Goal: Task Accomplishment & Management: Use online tool/utility

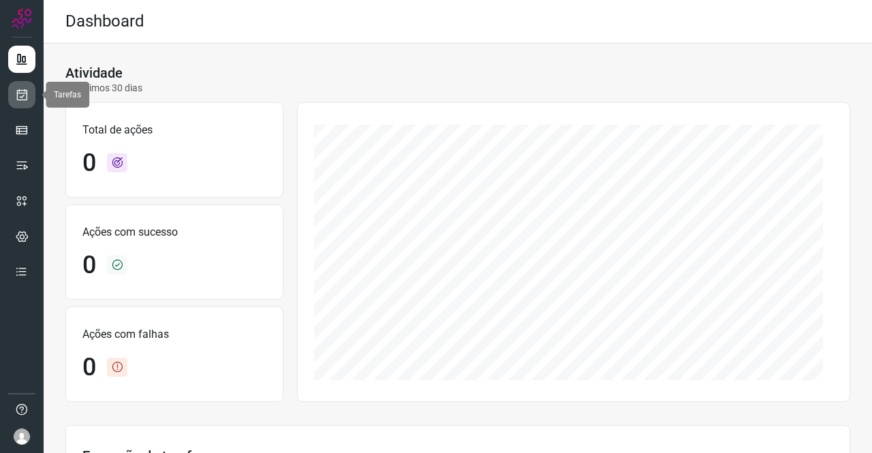
click at [18, 94] on icon at bounding box center [22, 95] width 14 height 14
click at [15, 91] on icon at bounding box center [22, 95] width 14 height 14
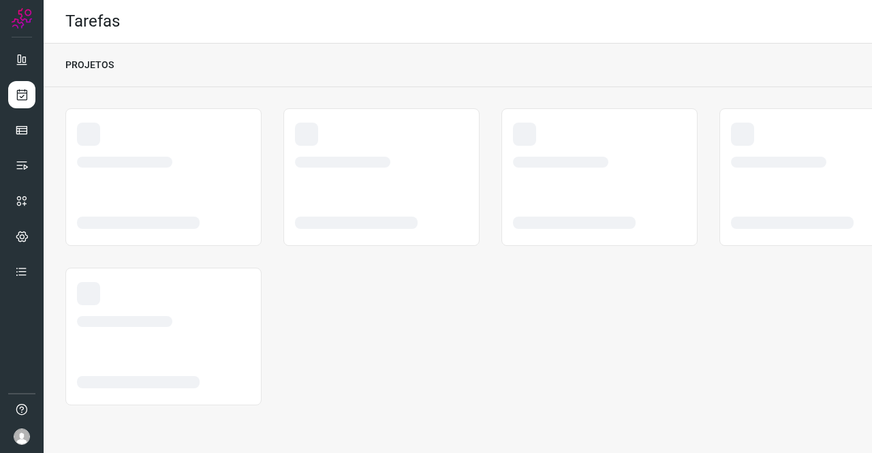
click at [552, 346] on div at bounding box center [457, 256] width 785 height 297
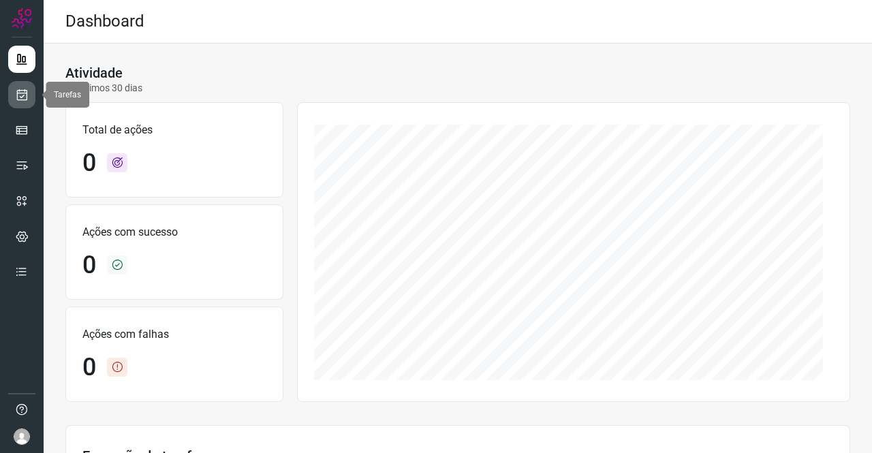
click at [25, 96] on icon at bounding box center [22, 95] width 14 height 14
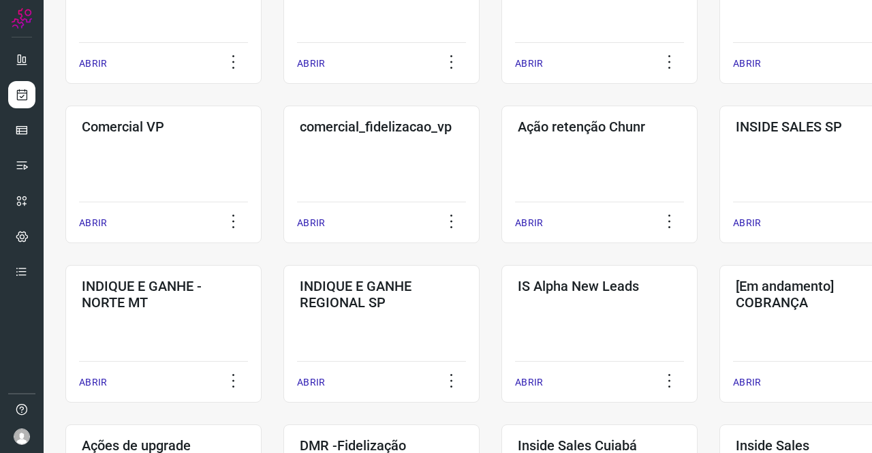
scroll to position [477, 0]
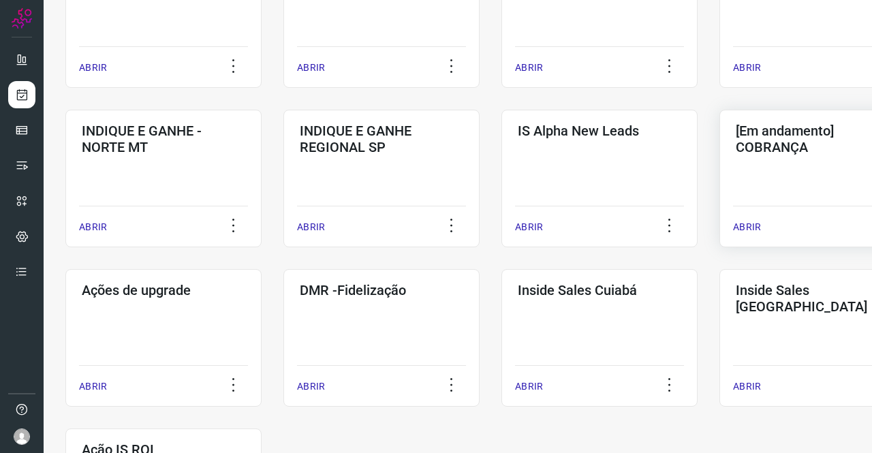
click at [772, 179] on div "[Em andamento] COBRANÇA ABRIR" at bounding box center [818, 179] width 196 height 138
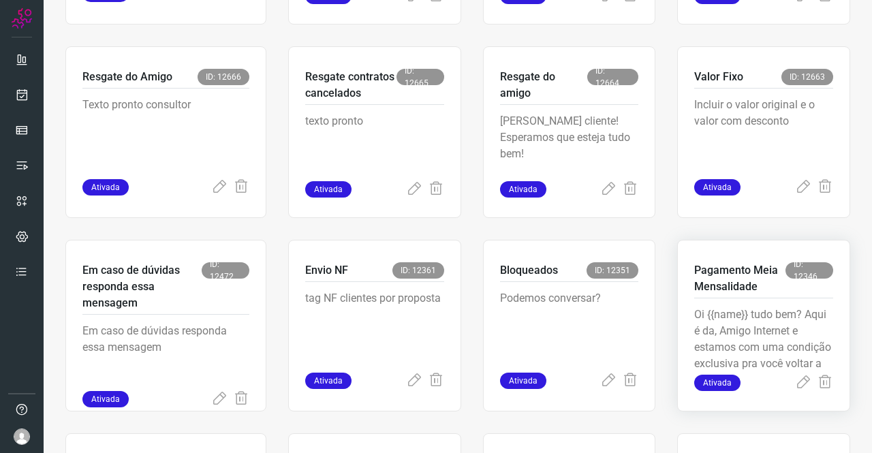
scroll to position [463, 0]
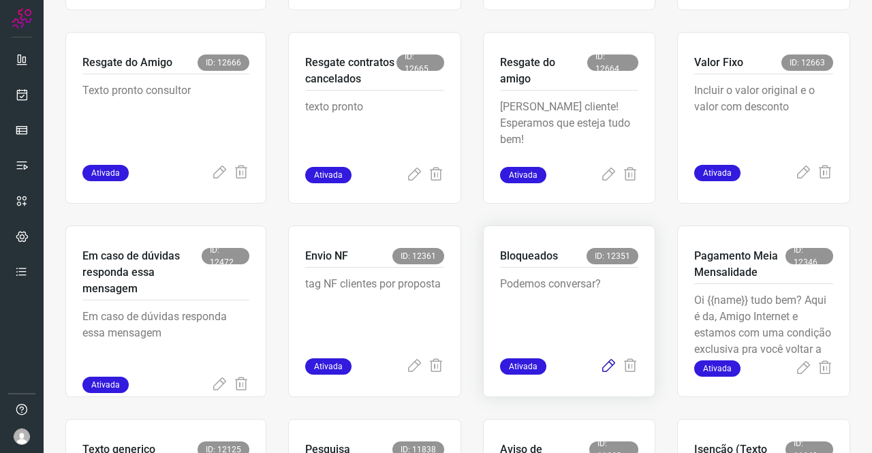
click at [600, 365] on icon at bounding box center [608, 366] width 16 height 16
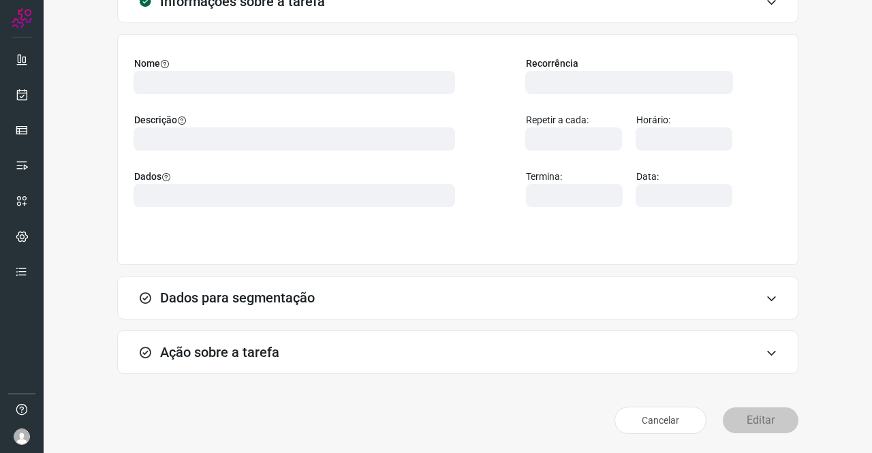
scroll to position [78, 0]
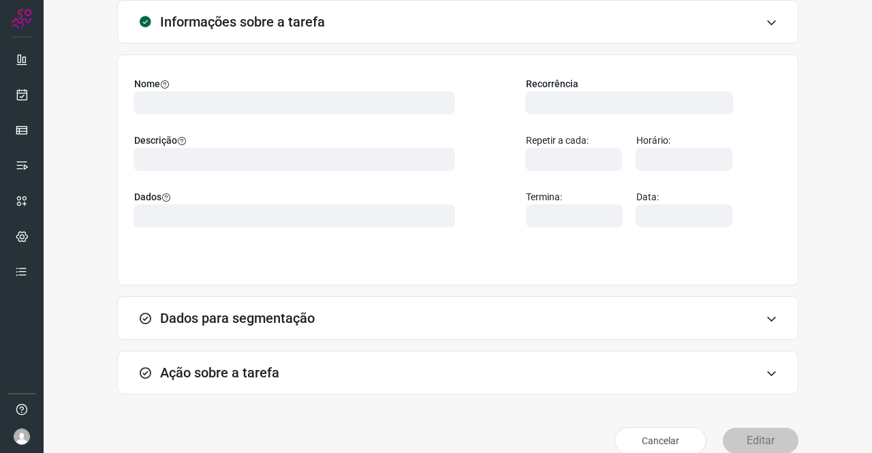
type input "569901"
type input "420621"
type input "ce0450f2-f722-4c34-a038-47adef28190d"
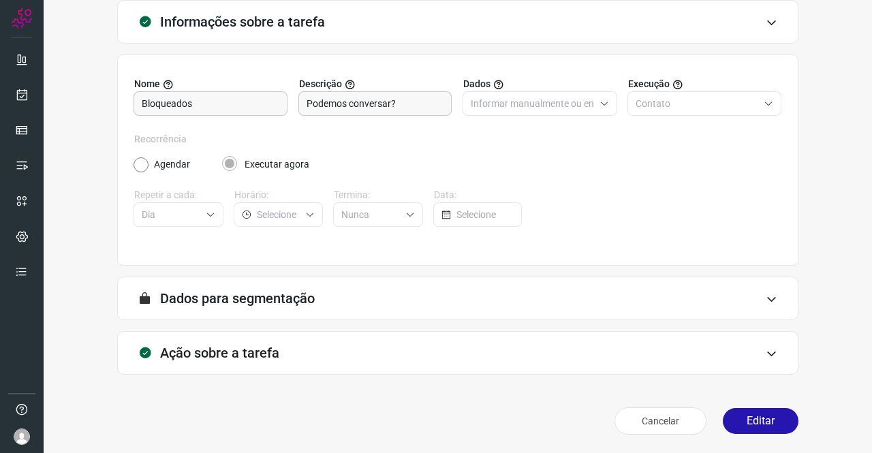
click at [288, 351] on div "Ação sobre a tarefa" at bounding box center [458, 353] width 682 height 44
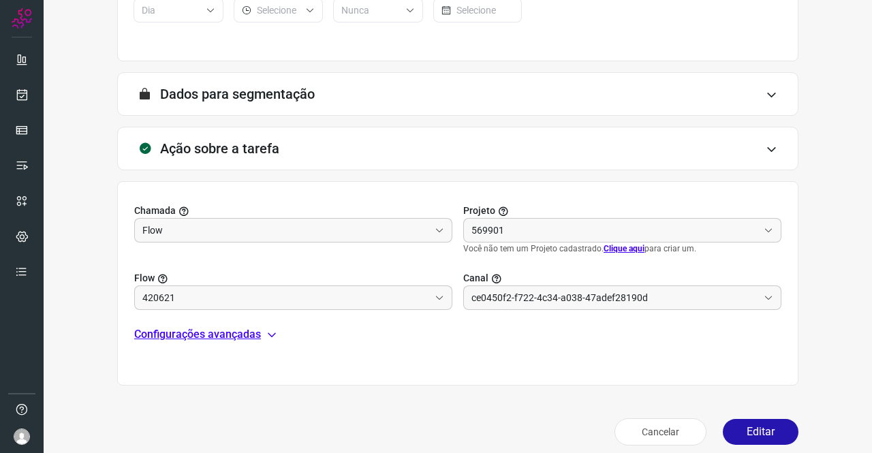
click at [231, 335] on p "Configurações avançadas" at bounding box center [197, 334] width 127 height 16
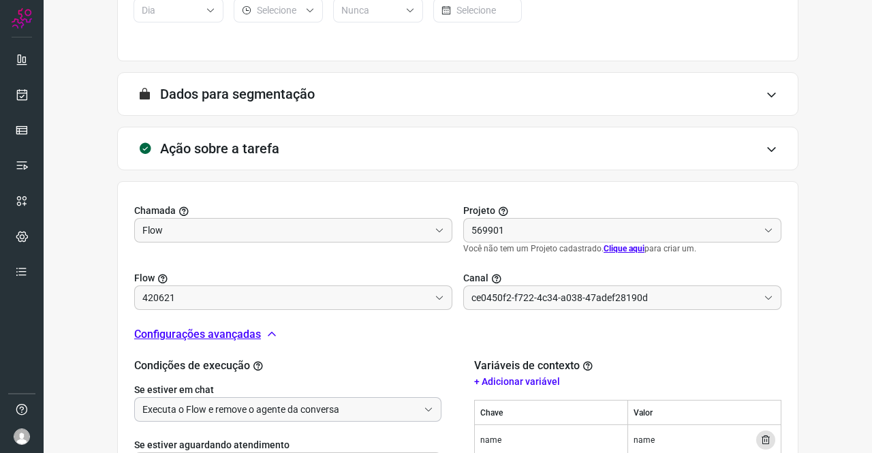
scroll to position [462, 0]
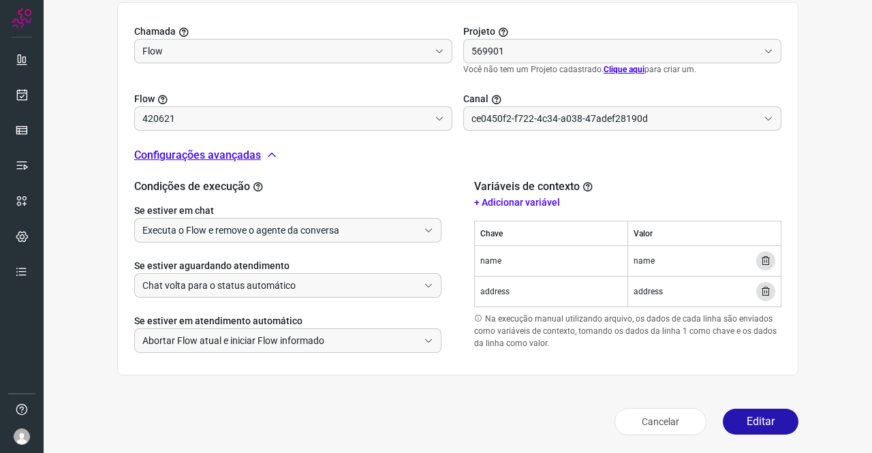
type input "Cobrança"
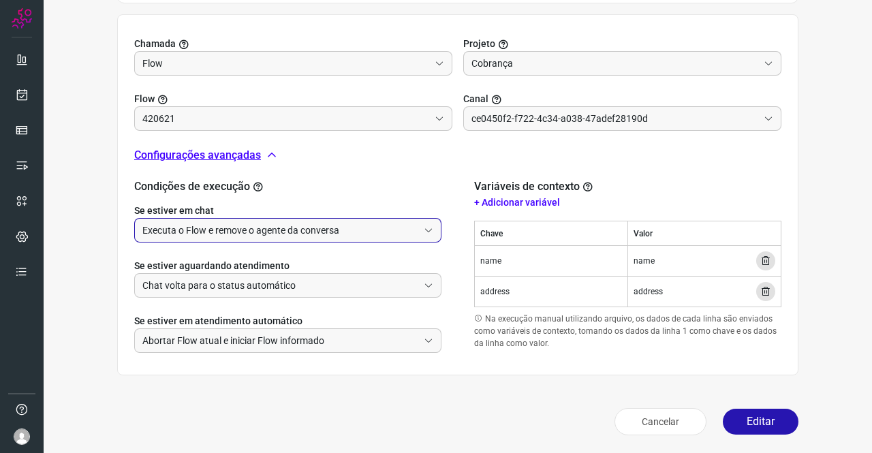
click at [260, 236] on input "Executa o Flow e remove o agente da conversa" at bounding box center [280, 230] width 276 height 23
type input "Clientes Bloqueados - Texto generico"
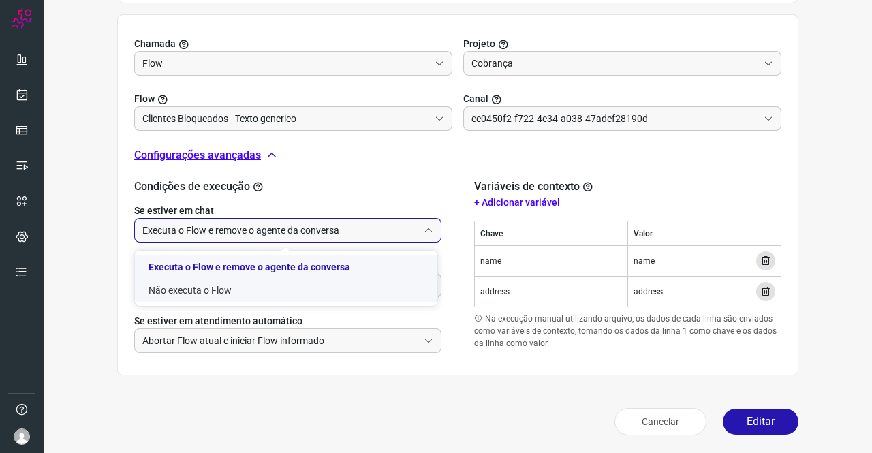
type input "Amigo 0800"
click at [230, 287] on li "Não executa o Flow" at bounding box center [286, 290] width 303 height 23
type input "Não executa o Flow"
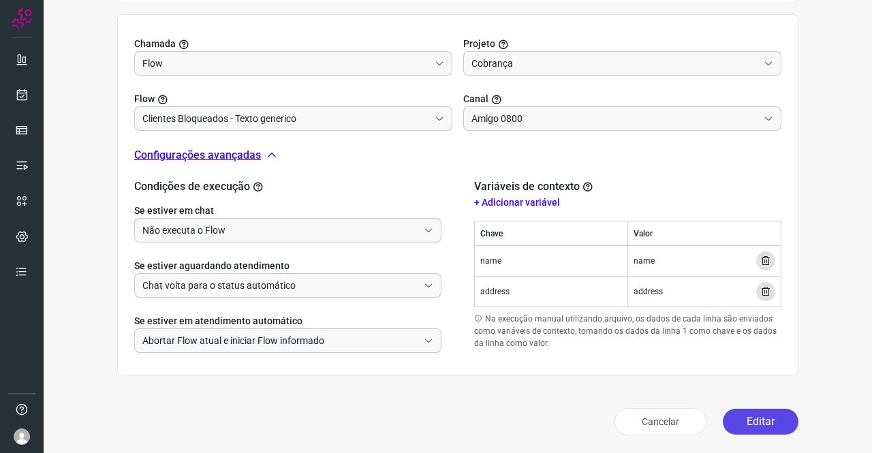
click at [760, 418] on button "Editar" at bounding box center [761, 422] width 76 height 26
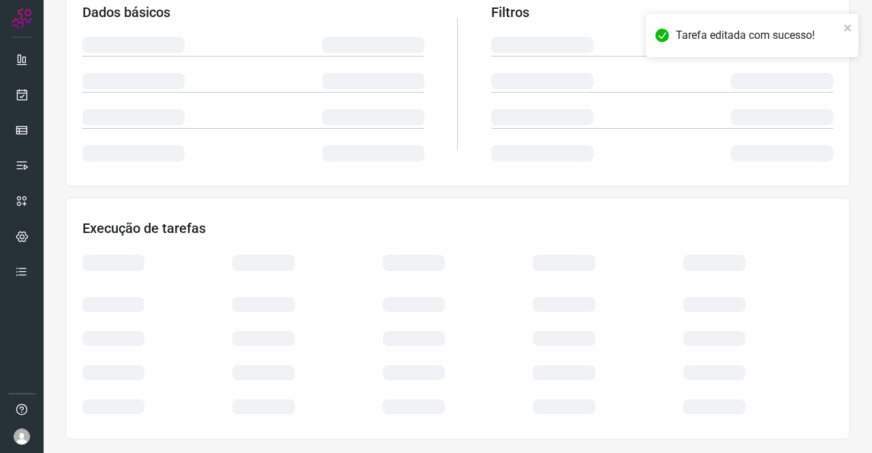
scroll to position [248, 0]
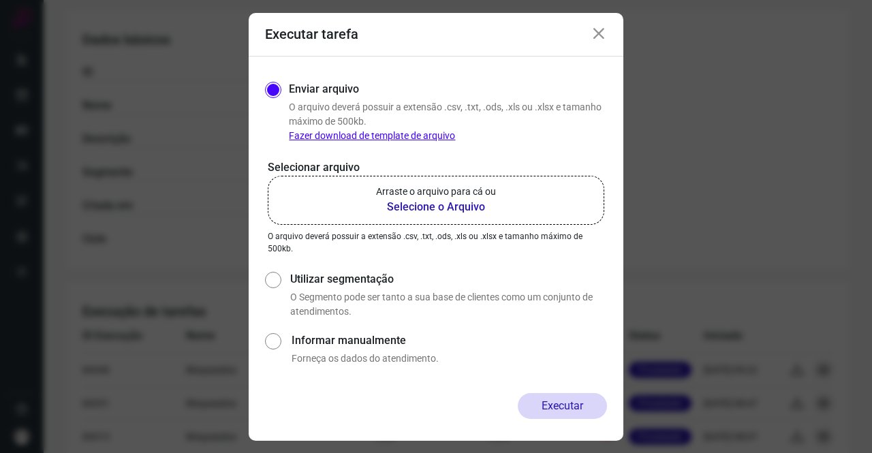
click at [383, 205] on b "Selecione o Arquivo" at bounding box center [436, 207] width 120 height 16
click at [0, 0] on input "Arraste o arquivo para cá ou Selecione o Arquivo" at bounding box center [0, 0] width 0 height 0
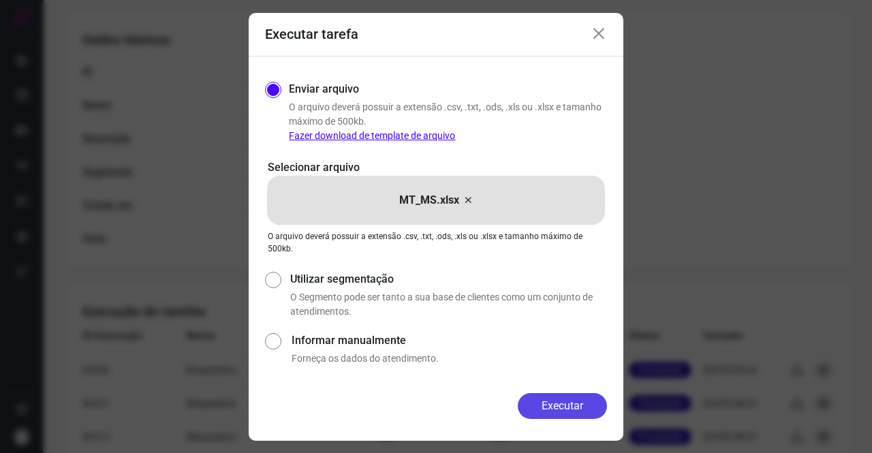
click at [585, 406] on button "Executar" at bounding box center [562, 406] width 89 height 26
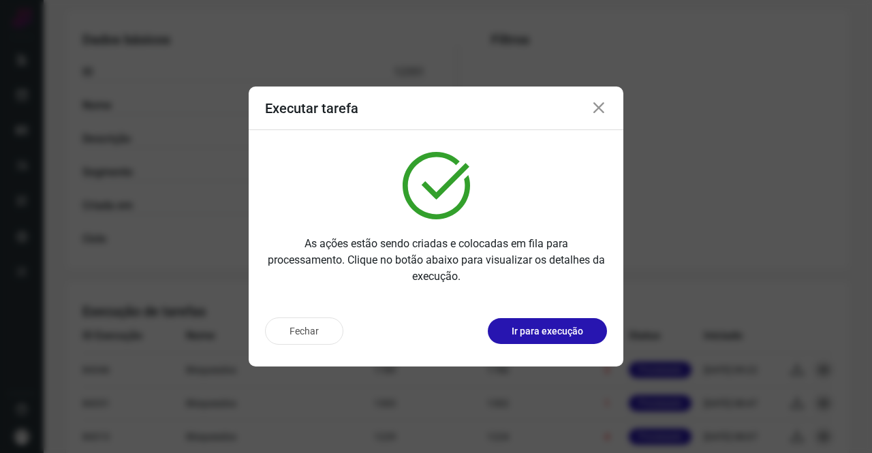
click at [600, 106] on icon at bounding box center [599, 108] width 16 height 16
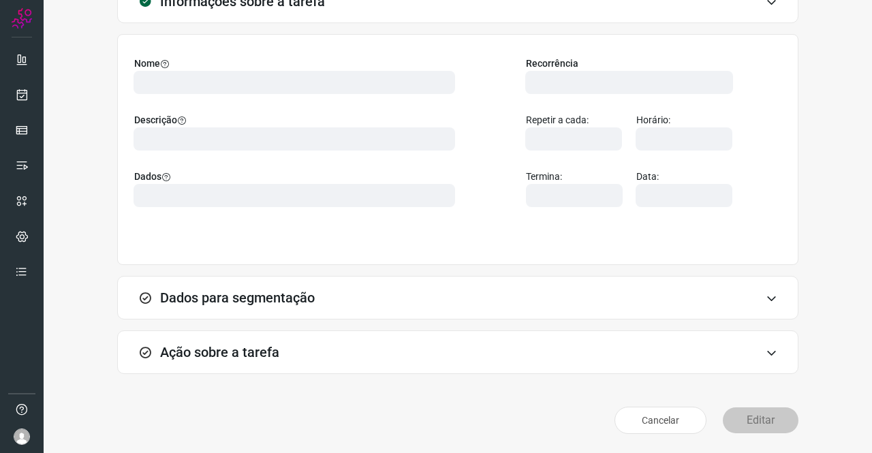
scroll to position [78, 0]
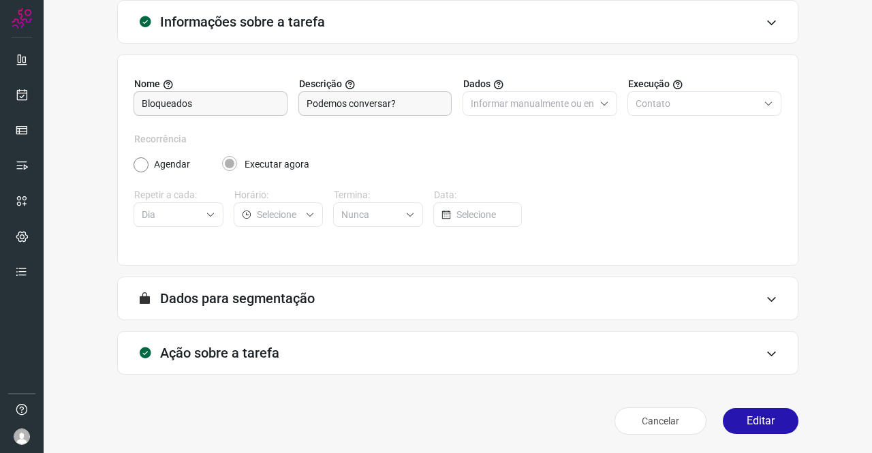
click at [236, 345] on h3 "Ação sobre a tarefa" at bounding box center [219, 353] width 119 height 16
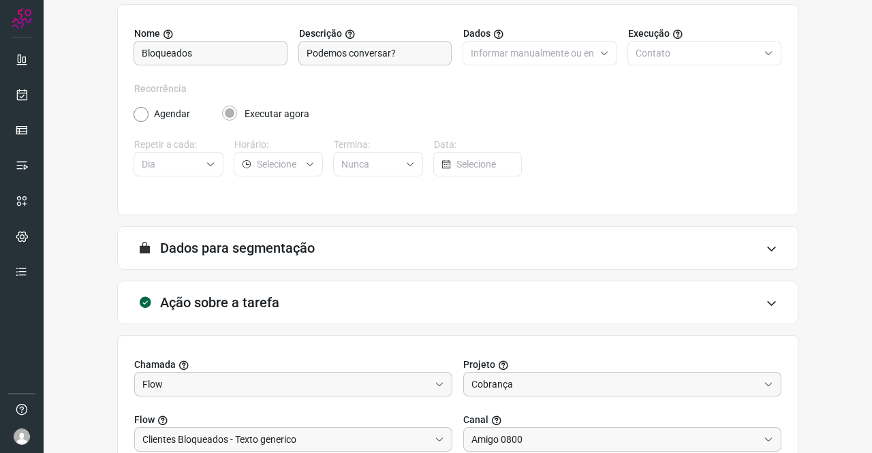
scroll to position [283, 0]
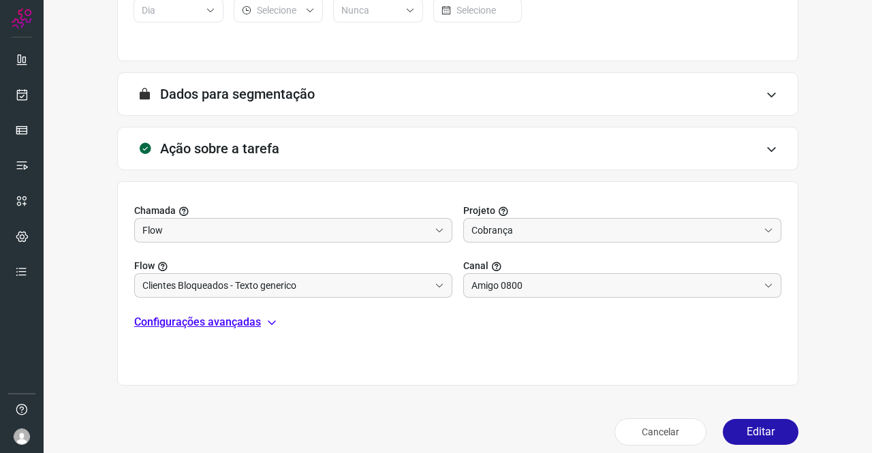
click at [191, 320] on p "Configurações avançadas" at bounding box center [197, 322] width 127 height 16
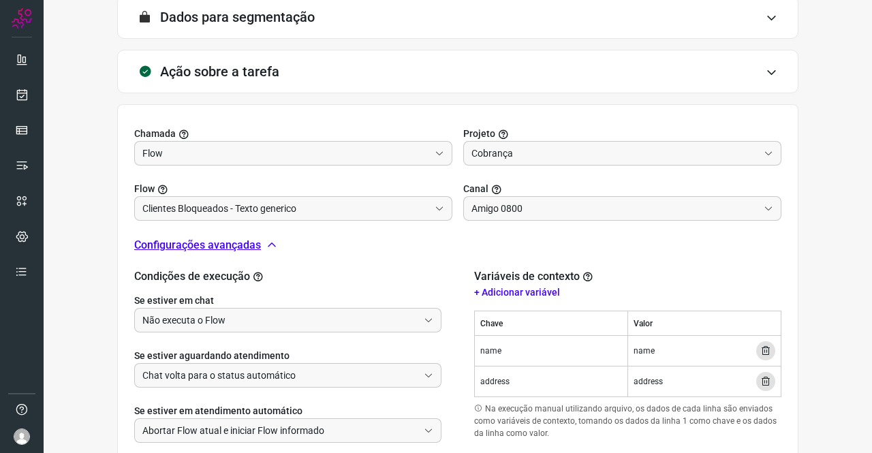
scroll to position [450, 0]
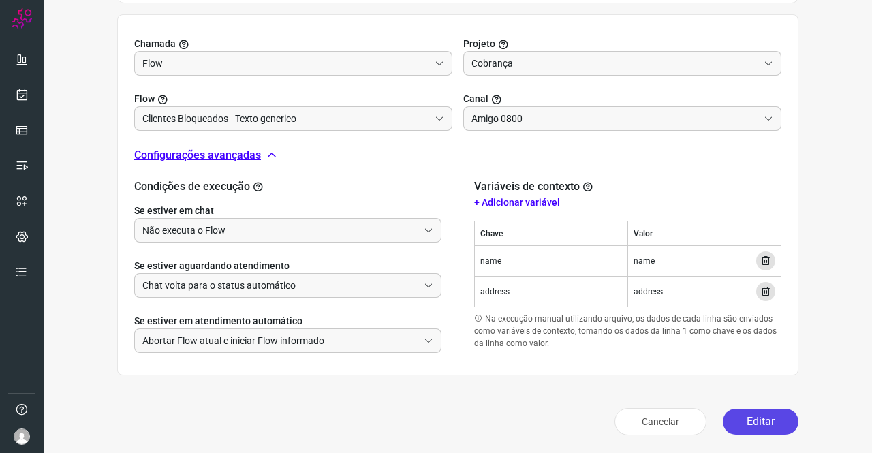
click at [778, 421] on button "Editar" at bounding box center [761, 422] width 76 height 26
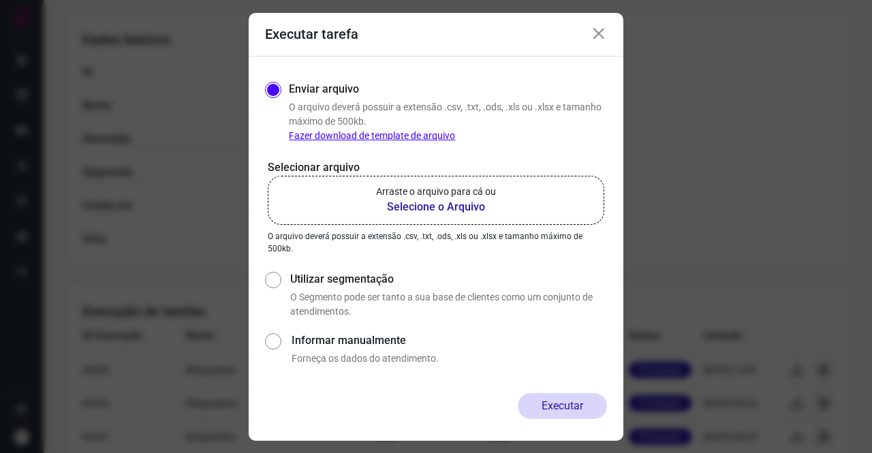
click at [607, 35] on div "Executar tarefa" at bounding box center [436, 35] width 375 height 44
click at [600, 33] on icon at bounding box center [599, 34] width 16 height 16
